Goal: Information Seeking & Learning: Learn about a topic

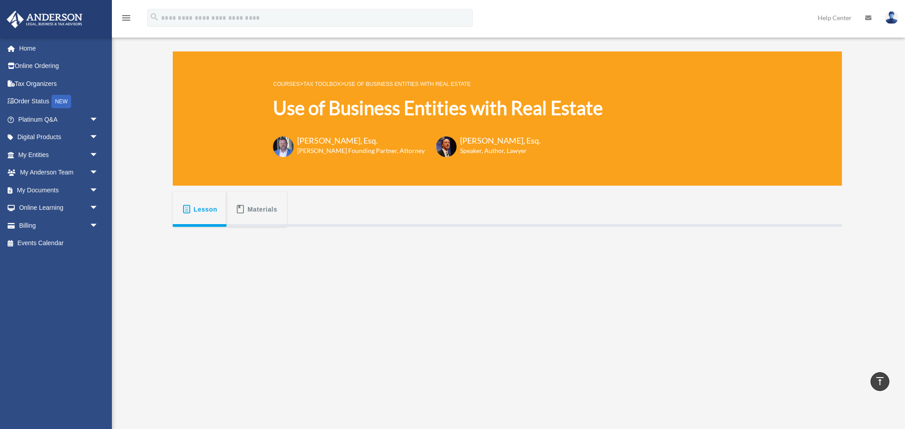
scroll to position [217, 0]
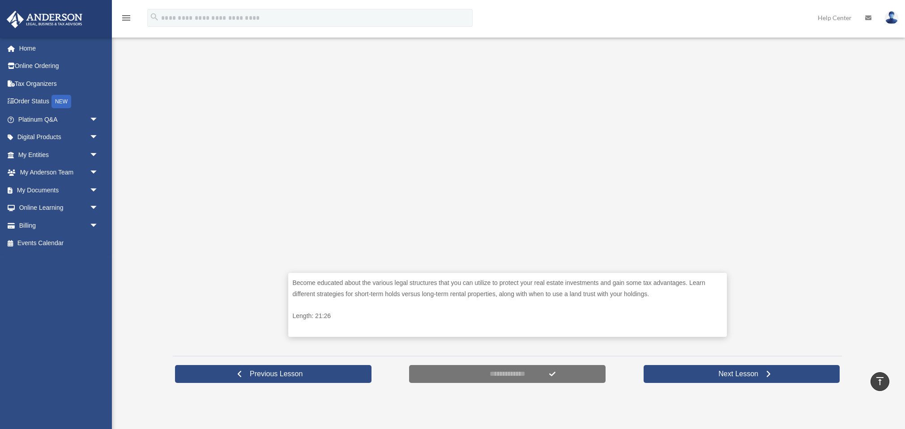
click at [128, 147] on div "Use of Business Entities with Real Estate calcamhorizon@gmail.com Sign Out calc…" at bounding box center [452, 110] width 905 height 583
click at [259, 373] on span "Previous Lesson" at bounding box center [275, 374] width 67 height 9
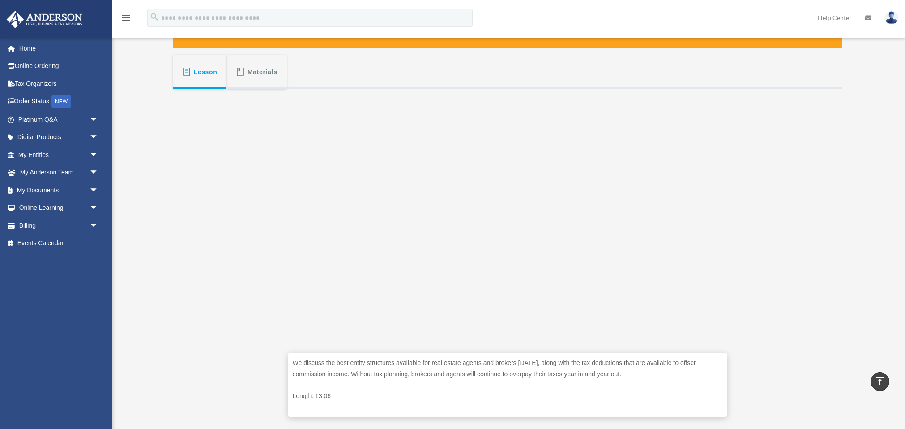
scroll to position [129, 0]
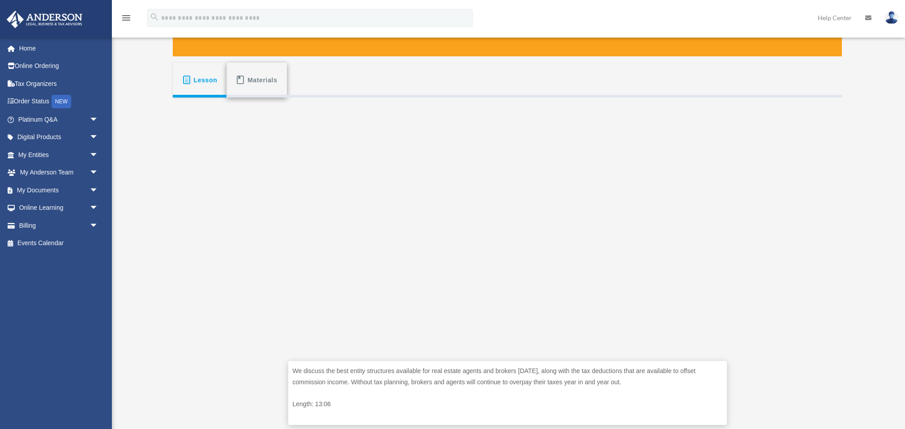
click at [251, 81] on span "Materials" at bounding box center [262, 80] width 30 height 16
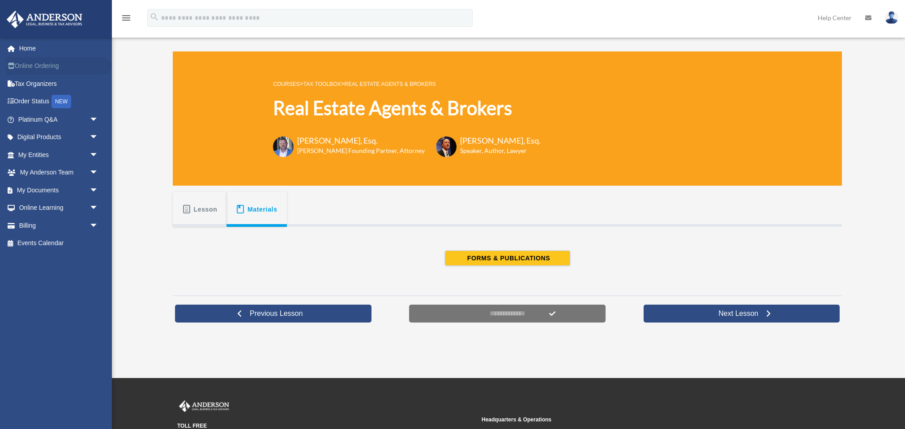
scroll to position [0, 0]
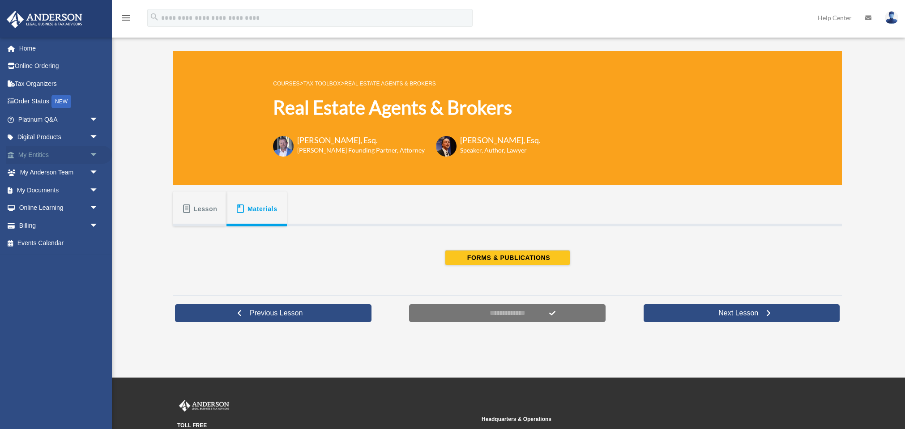
click at [27, 153] on link "My Entities arrow_drop_down" at bounding box center [59, 155] width 106 height 18
click at [92, 152] on span "arrow_drop_down" at bounding box center [98, 155] width 18 height 18
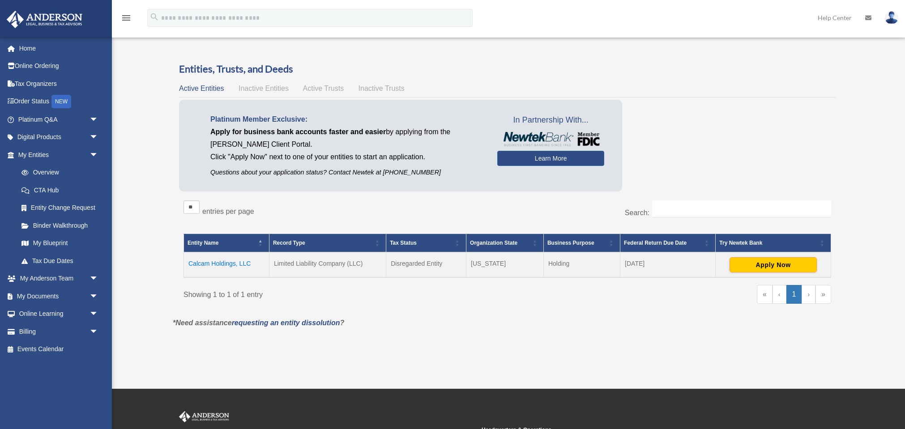
click at [207, 264] on td "Calcam Holdings, LLC" at bounding box center [226, 264] width 85 height 25
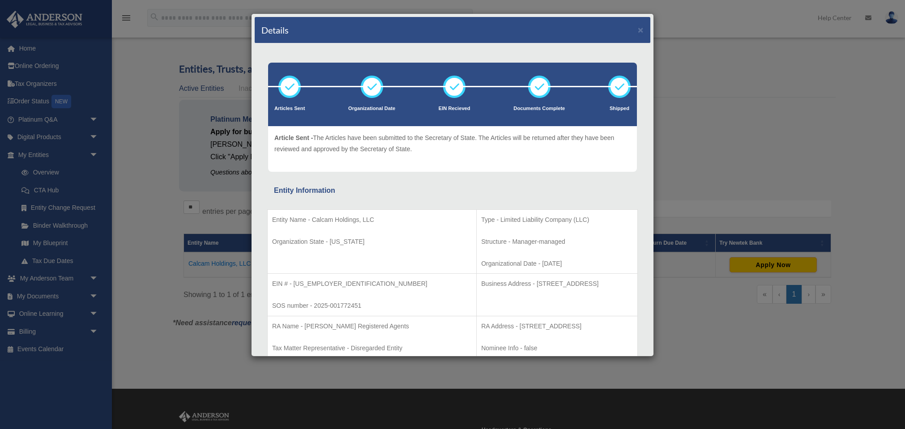
click at [35, 236] on div "Details × Articles Sent Organizational Date" at bounding box center [452, 214] width 905 height 429
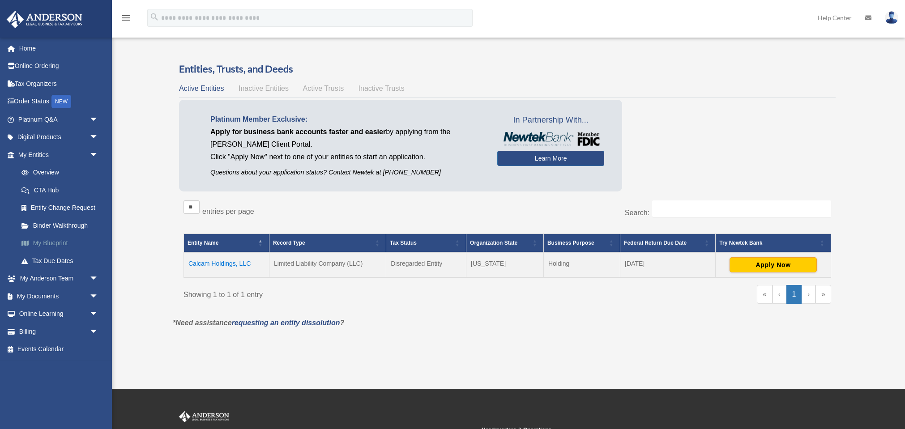
click at [38, 240] on link "My Blueprint" at bounding box center [62, 243] width 99 height 18
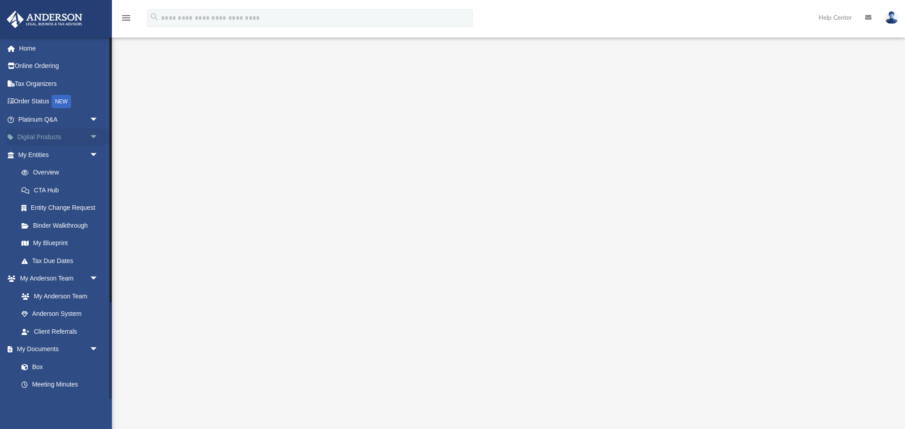
click at [95, 134] on span "arrow_drop_down" at bounding box center [98, 137] width 18 height 18
click at [46, 153] on div "Tax Toolbox" at bounding box center [65, 154] width 69 height 11
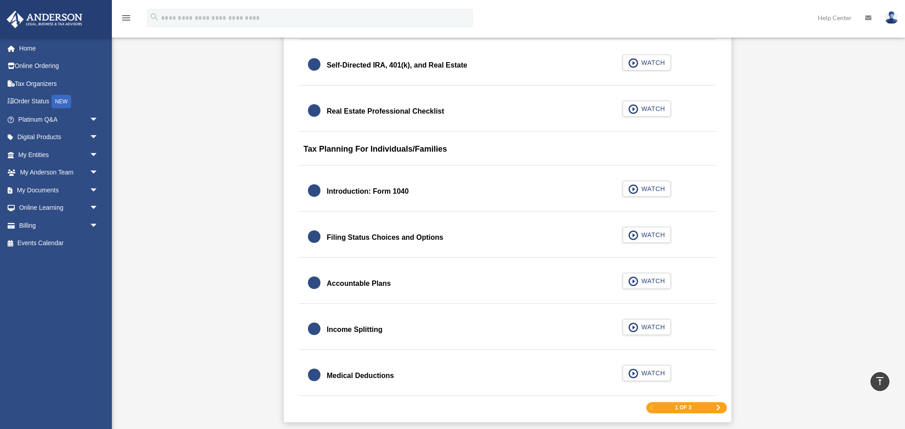
scroll to position [1332, 0]
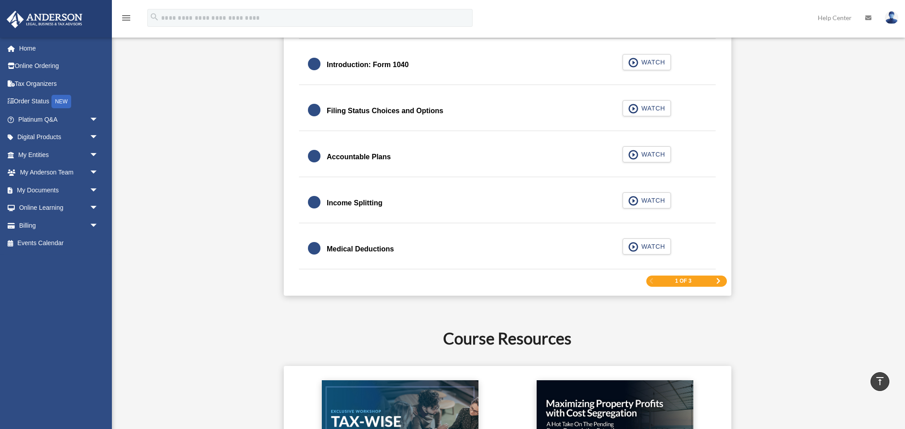
click at [717, 279] on span "Next Page" at bounding box center [717, 280] width 5 height 5
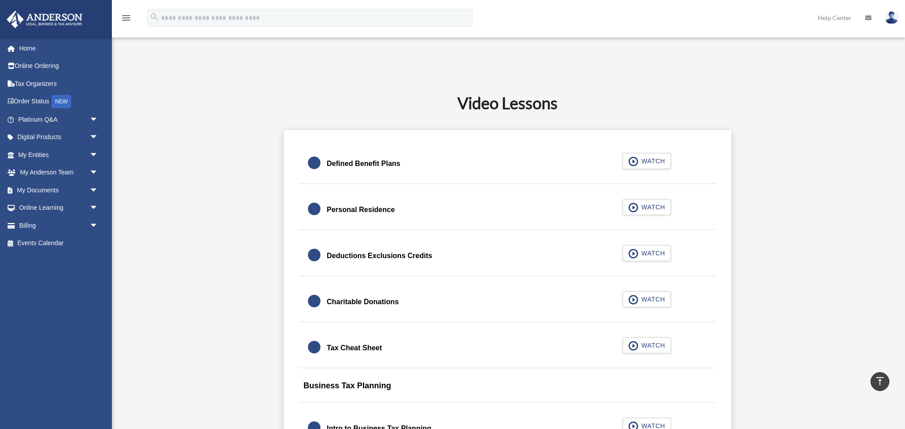
scroll to position [475, 0]
click at [353, 205] on div "Personal Residence" at bounding box center [361, 208] width 68 height 13
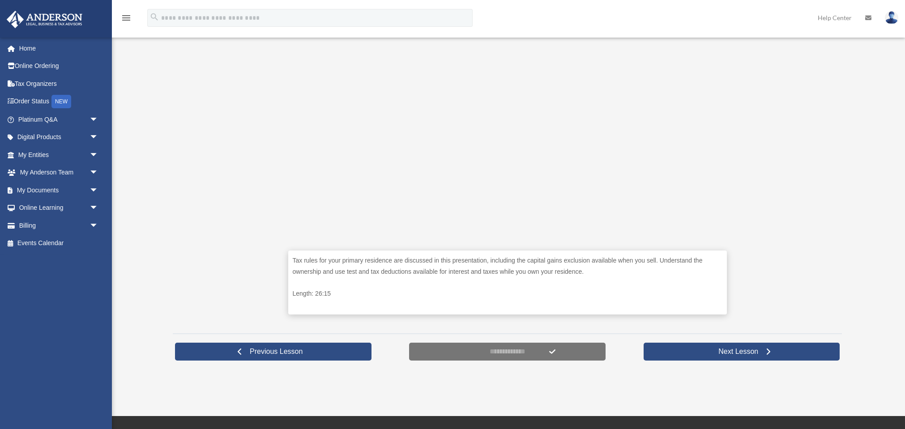
scroll to position [235, 0]
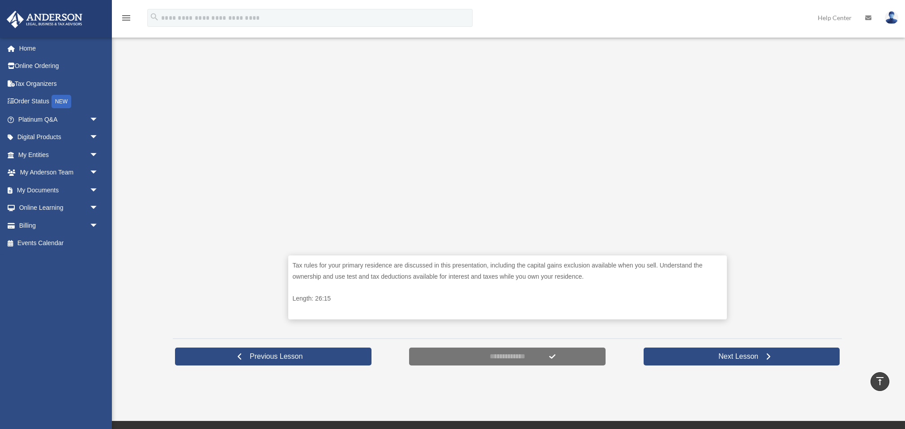
click at [266, 89] on div "Tax rules for your primary residence are discussed in this presentation, includ…" at bounding box center [507, 162] width 669 height 340
click at [236, 351] on link "Previous Lesson" at bounding box center [273, 357] width 196 height 18
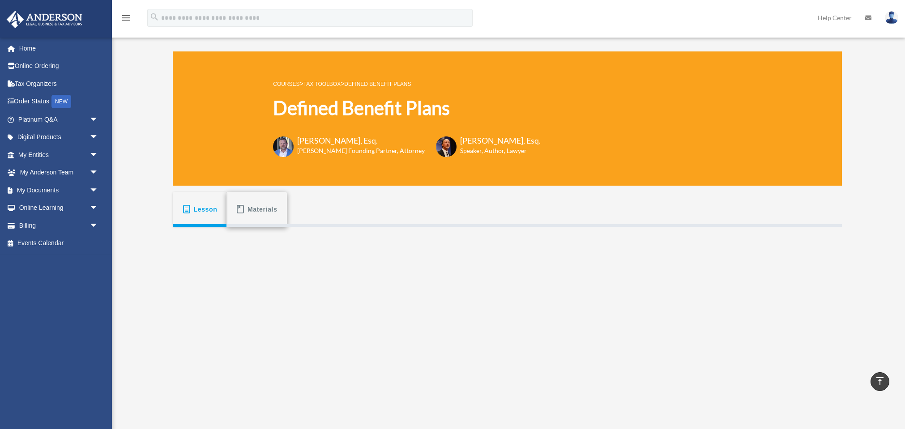
click at [251, 208] on span "Materials" at bounding box center [262, 209] width 30 height 16
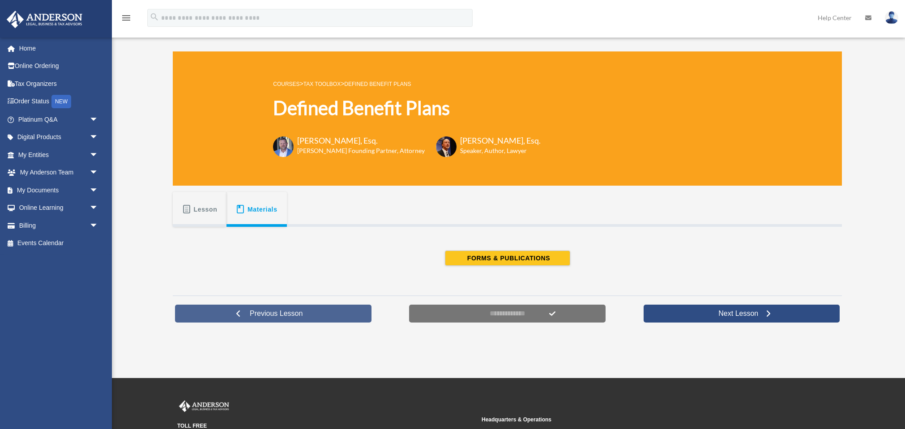
click at [277, 319] on link "Previous Lesson" at bounding box center [273, 314] width 196 height 18
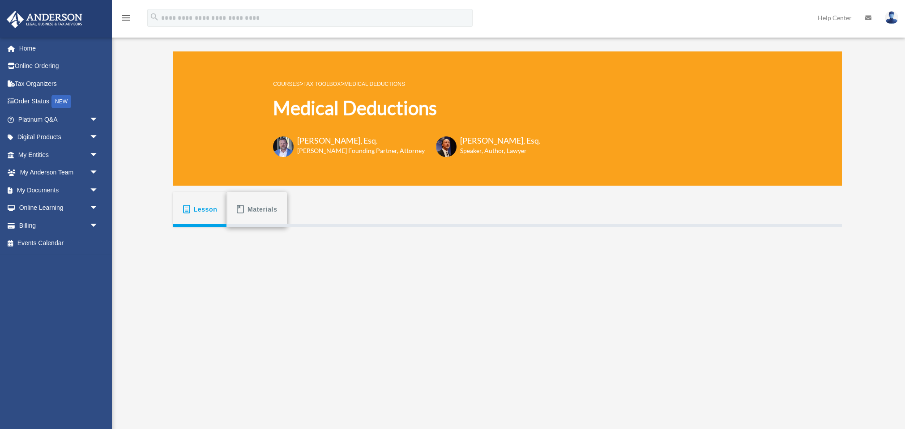
click at [246, 213] on button "Materials" at bounding box center [256, 209] width 60 height 35
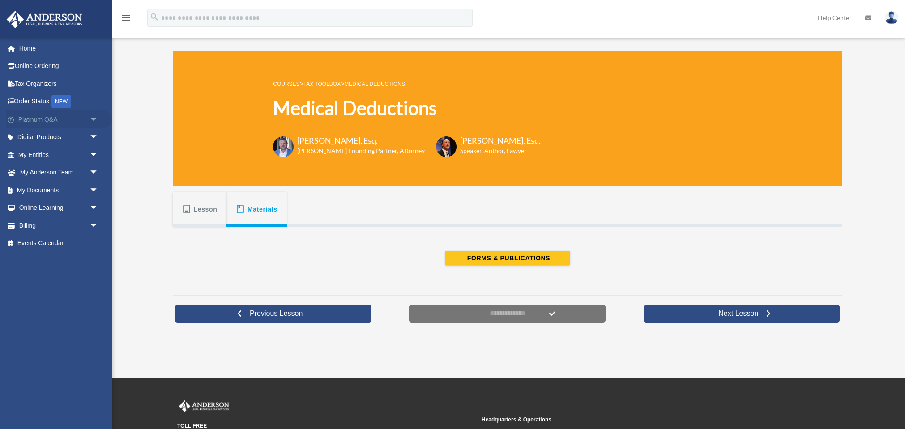
click at [95, 117] on span "arrow_drop_down" at bounding box center [98, 120] width 18 height 18
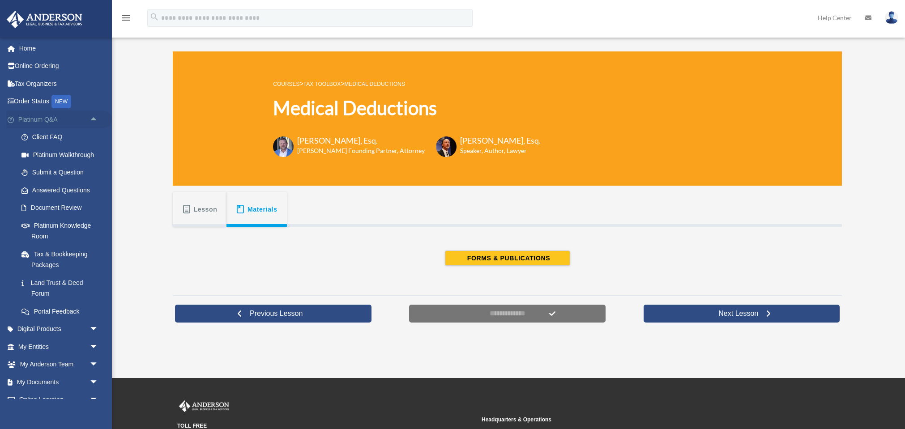
click at [92, 119] on span "arrow_drop_up" at bounding box center [98, 120] width 18 height 18
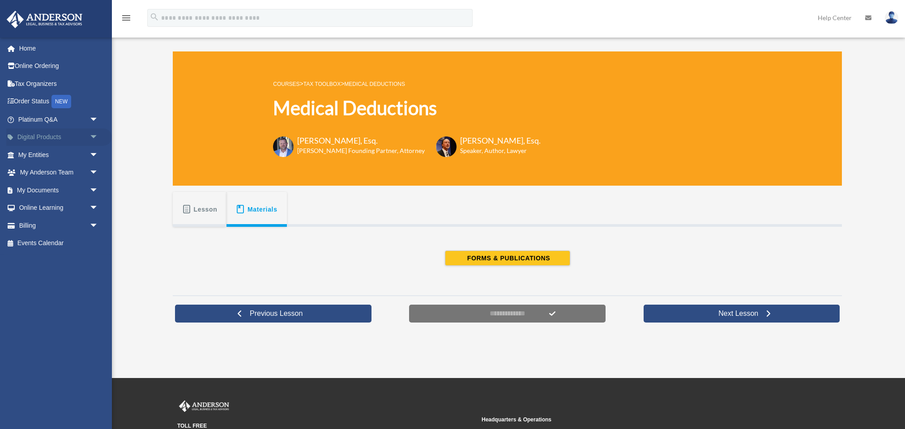
click at [92, 133] on span "arrow_drop_down" at bounding box center [98, 137] width 18 height 18
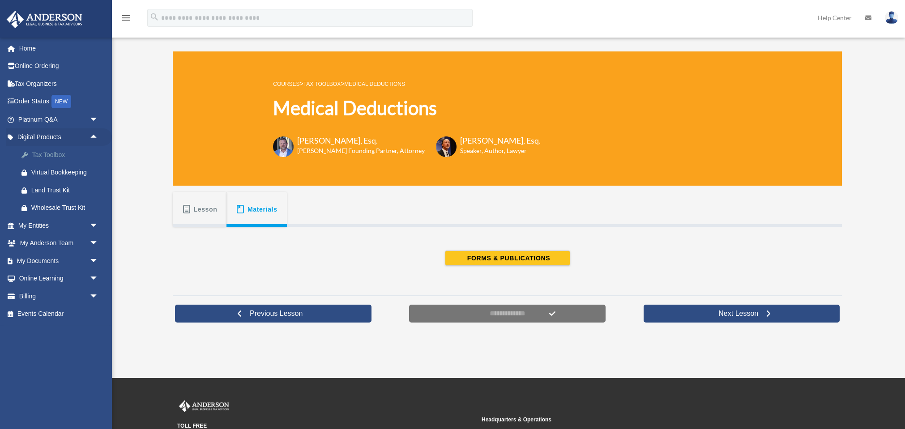
click at [47, 153] on div "Tax Toolbox" at bounding box center [65, 154] width 69 height 11
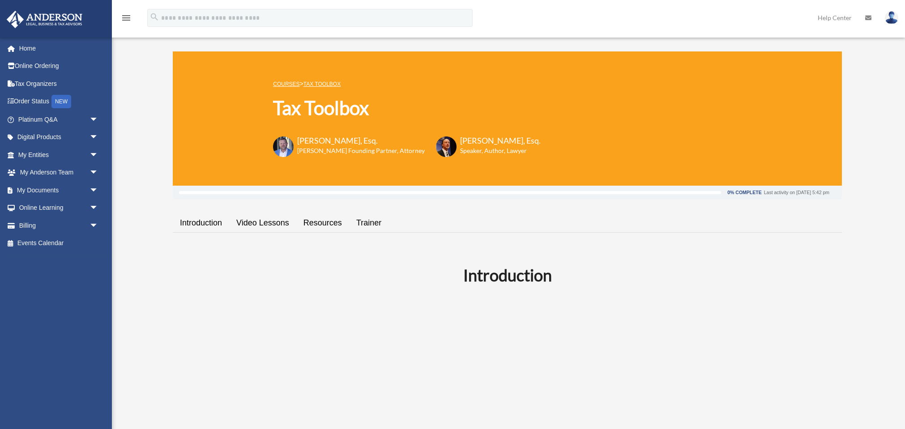
click at [247, 223] on link "Video Lessons" at bounding box center [262, 223] width 67 height 26
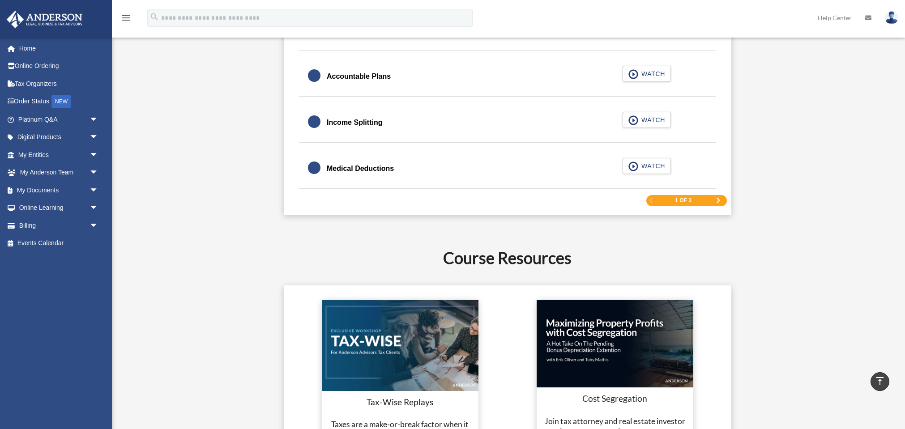
scroll to position [1424, 0]
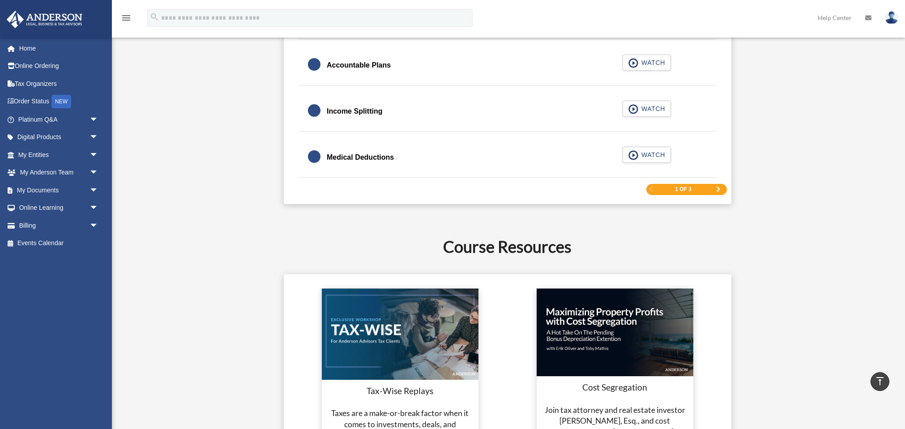
click at [676, 190] on span "1 of 3" at bounding box center [683, 189] width 17 height 5
click at [719, 189] on span "Next Page" at bounding box center [717, 189] width 5 height 5
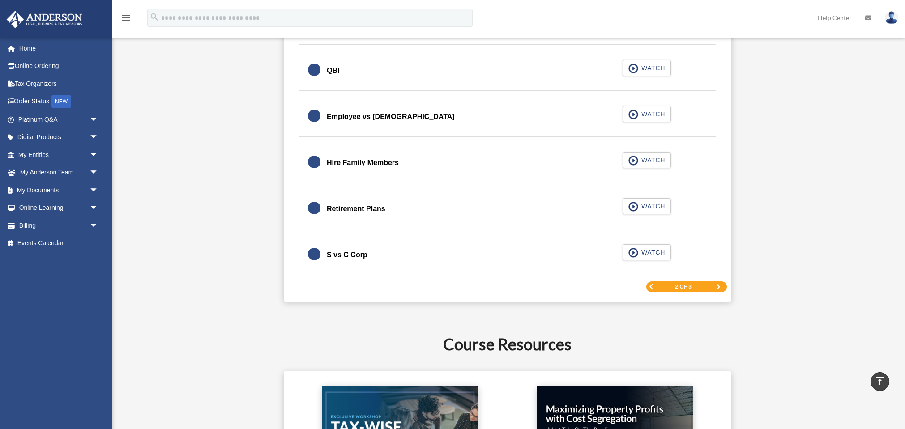
scroll to position [1293, 0]
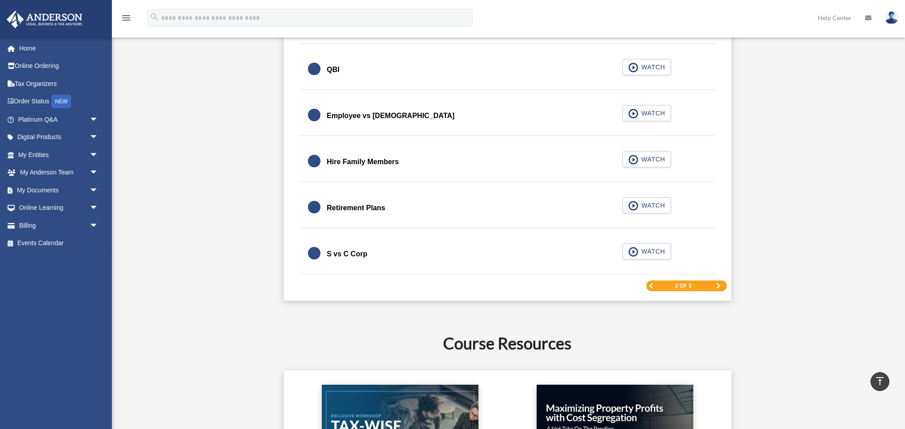
click at [719, 285] on span "Next Page" at bounding box center [717, 285] width 5 height 5
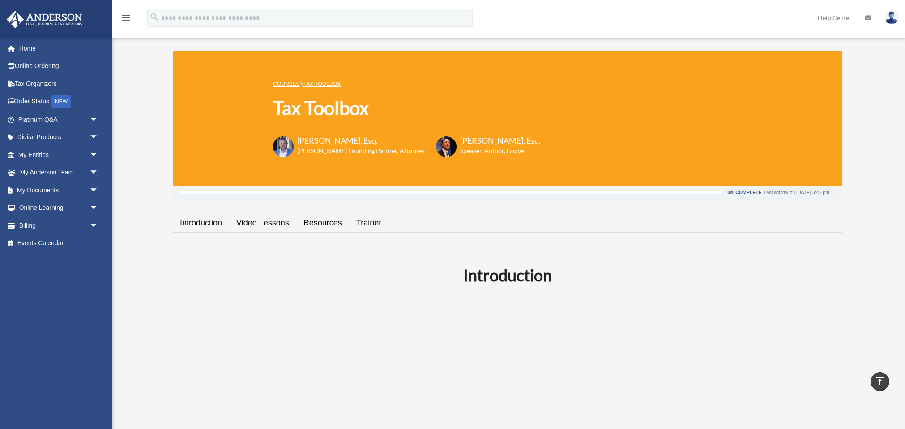
scroll to position [0, 0]
click at [332, 223] on link "Resources" at bounding box center [322, 223] width 53 height 26
